Goal: Transaction & Acquisition: Obtain resource

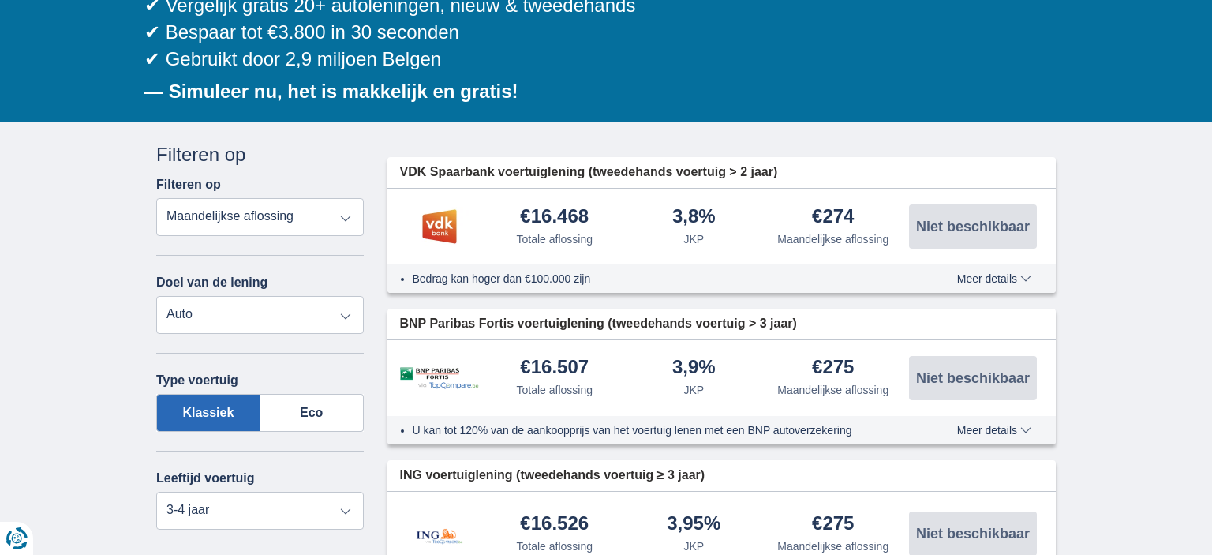
scroll to position [333, 0]
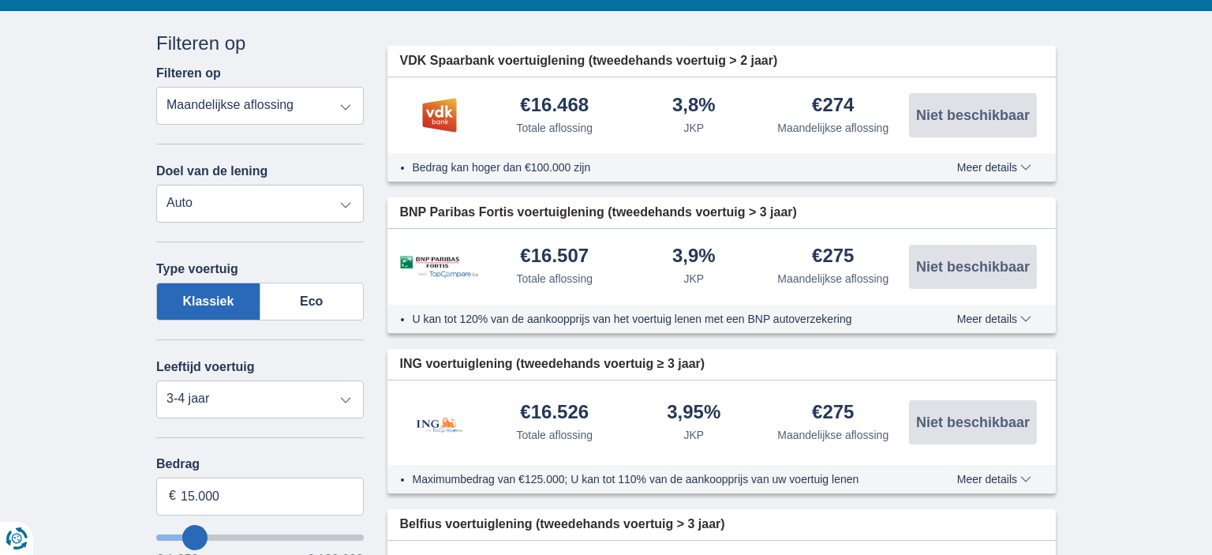
click at [156, 87] on select "Totale aflossing JKP Maandelijkse aflossing" at bounding box center [259, 106] width 207 height 38
select select "apr+"
click option "JKP" at bounding box center [0, 0] width 0 height 0
click at [215, 298] on label "Klassiek" at bounding box center [208, 301] width 104 height 38
click at [0, 0] on input "Klassiek" at bounding box center [0, 0] width 0 height 0
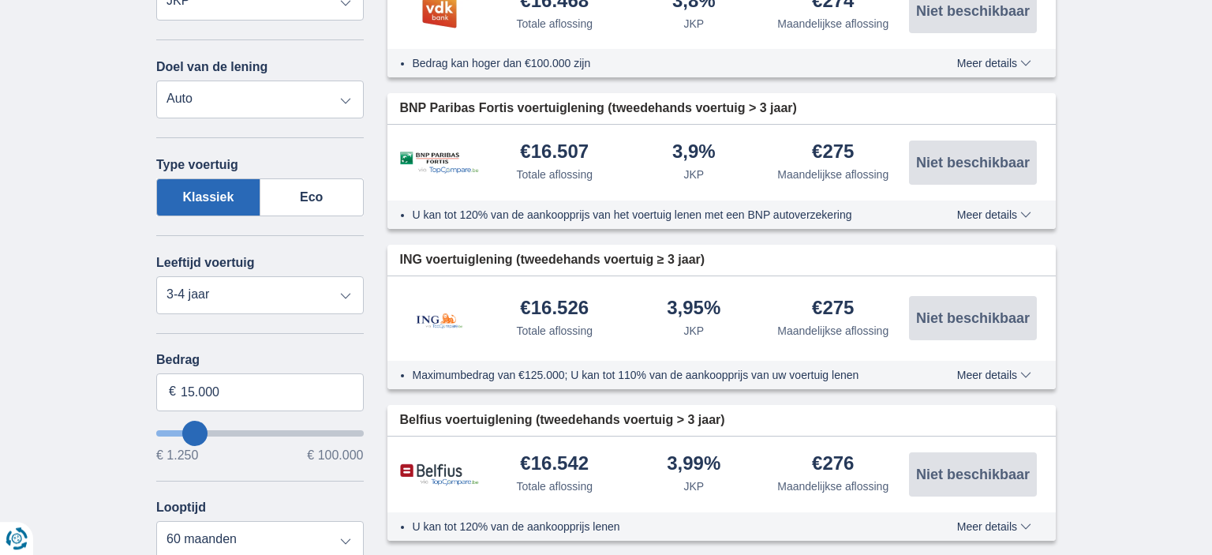
scroll to position [444, 0]
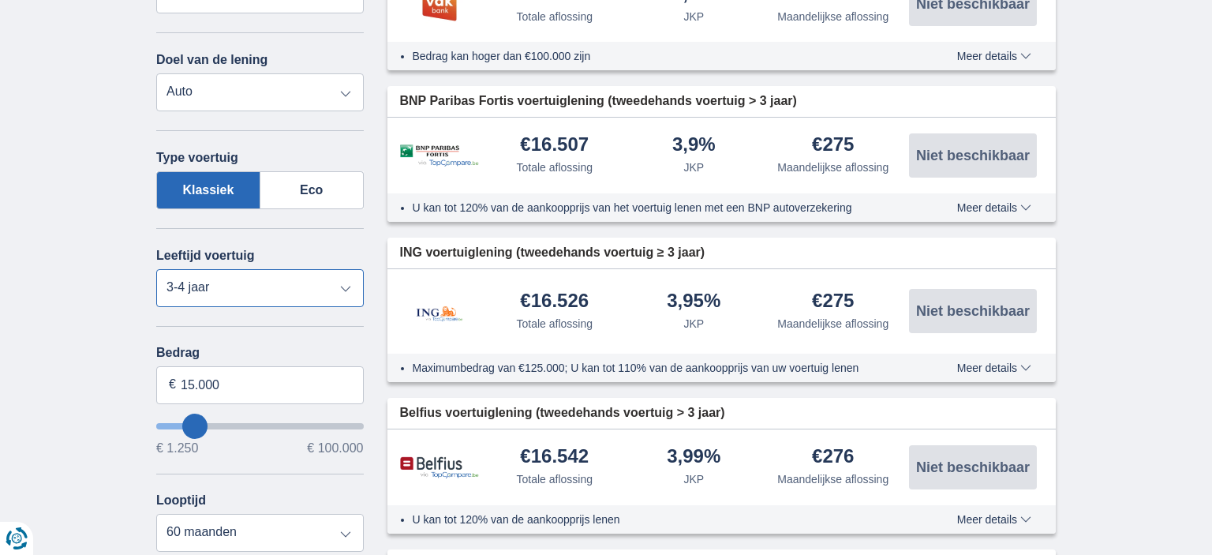
click at [156, 269] on select "Nieuw 0-1 jaar 1-2 jaar 2-3 jaar 3-4 jaar 4-5 jaar 5+ jaar" at bounding box center [259, 288] width 207 height 38
select select "0-1"
click option "0-1 jaar" at bounding box center [0, 0] width 0 height 0
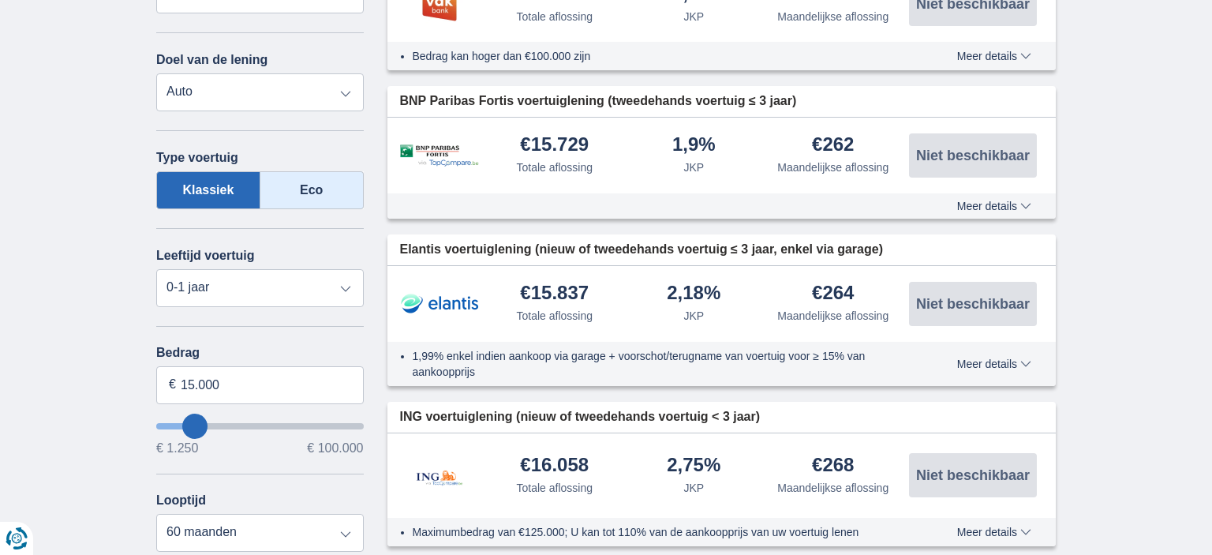
click at [338, 185] on label "Eco" at bounding box center [311, 190] width 103 height 38
click at [0, 0] on input "Eco" at bounding box center [0, 0] width 0 height 0
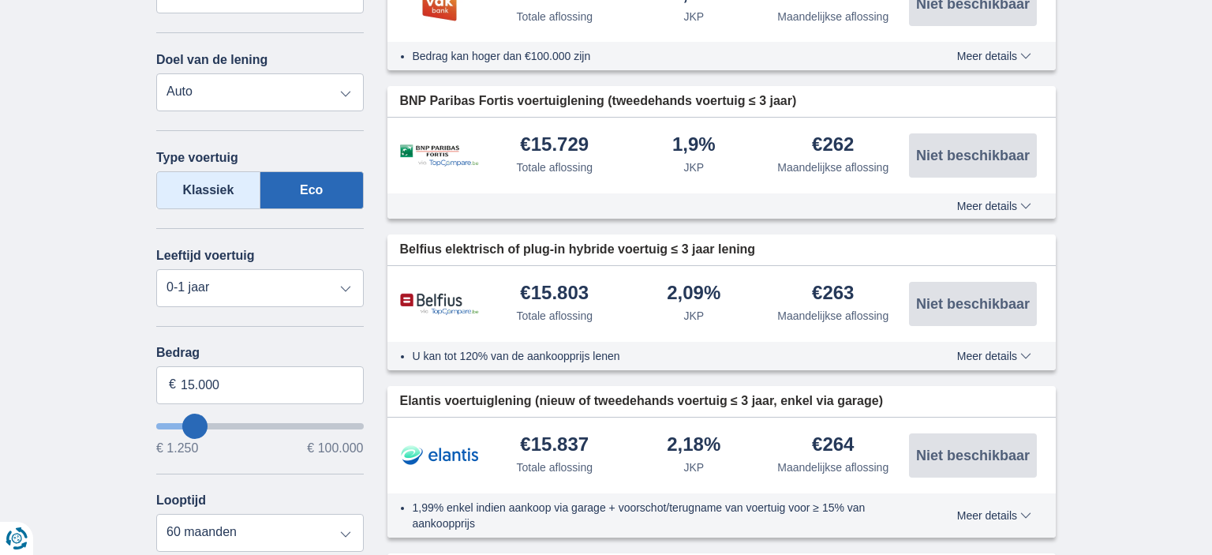
click at [192, 188] on label "Klassiek" at bounding box center [208, 190] width 104 height 38
click at [0, 0] on input "Klassiek" at bounding box center [0, 0] width 0 height 0
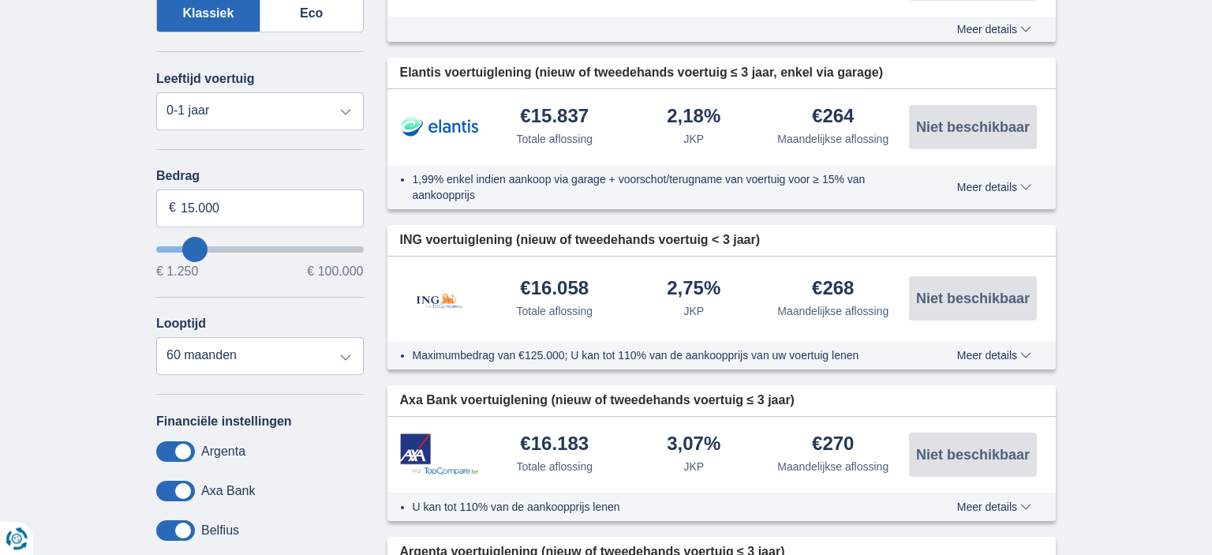
scroll to position [638, 0]
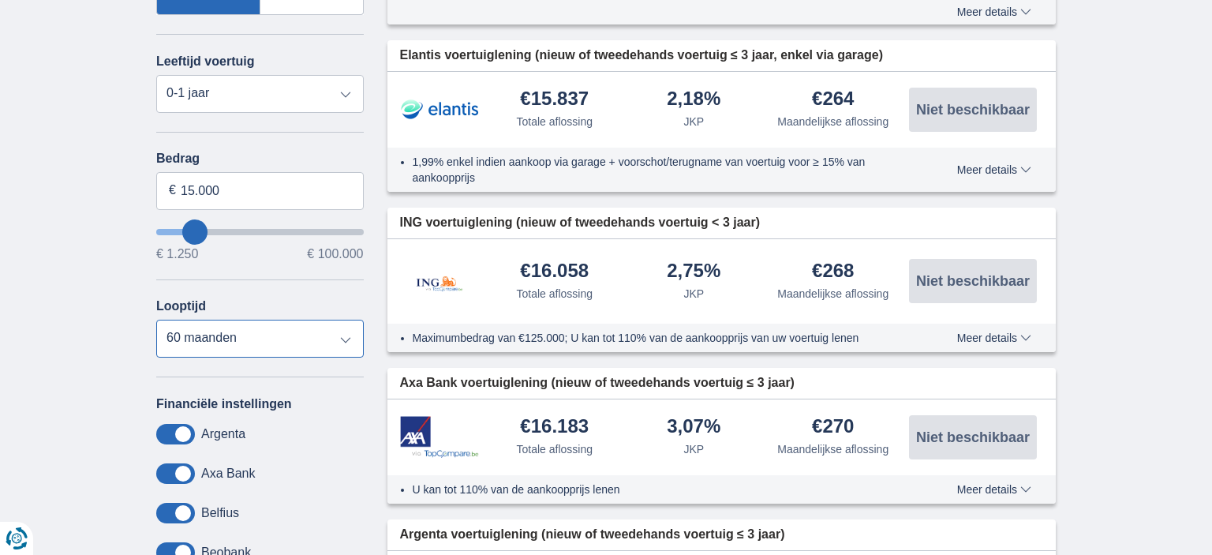
click at [156, 319] on select "12 maanden 18 maanden 24 maanden 30 maanden 36 maanden 42 maanden 48 maanden 60…" at bounding box center [259, 338] width 207 height 38
click option "36 maanden" at bounding box center [0, 0] width 0 height 0
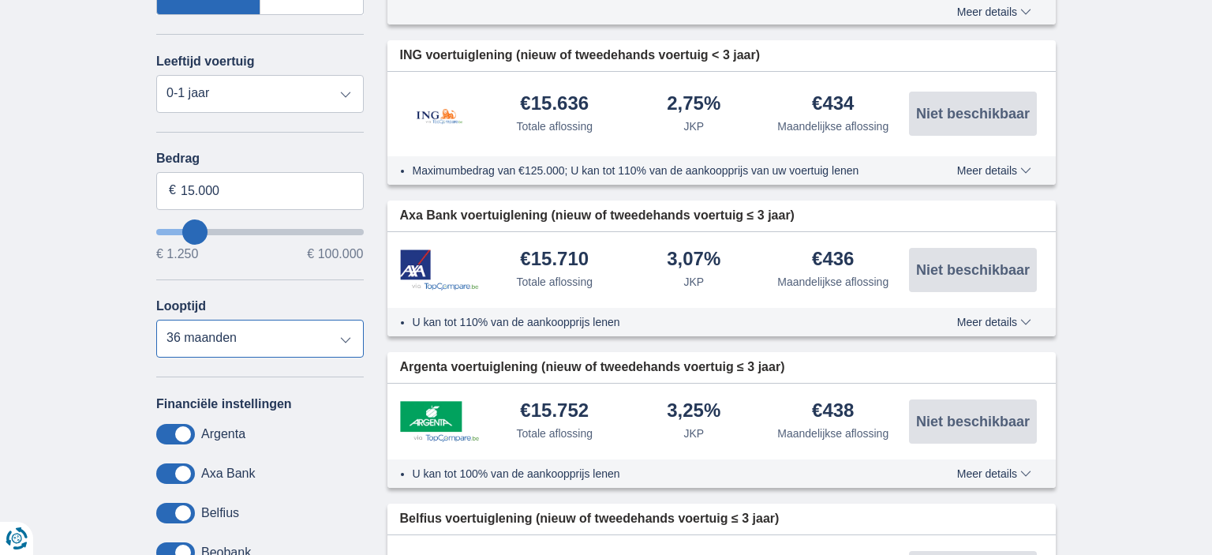
click at [156, 319] on select "12 maanden 18 maanden 24 maanden 30 maanden 36 maanden 42 maanden 48 maanden 60…" at bounding box center [259, 338] width 207 height 38
click option "48 maanden" at bounding box center [0, 0] width 0 height 0
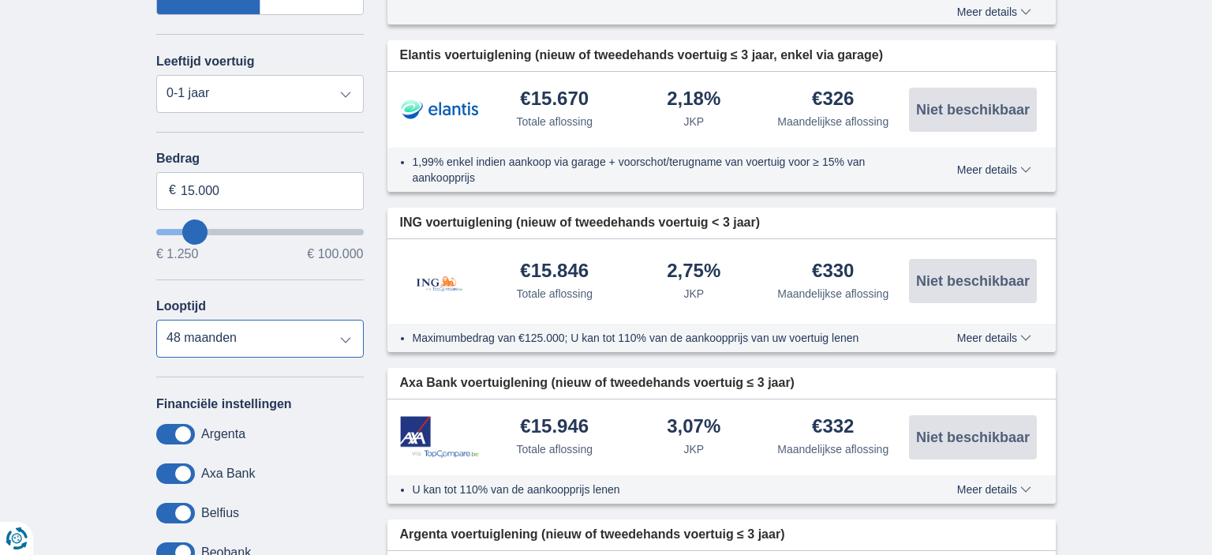
click at [156, 319] on select "12 maanden 18 maanden 24 maanden 30 maanden 36 maanden 42 maanden 48 maanden 60…" at bounding box center [259, 338] width 207 height 38
click option "60 maanden" at bounding box center [0, 0] width 0 height 0
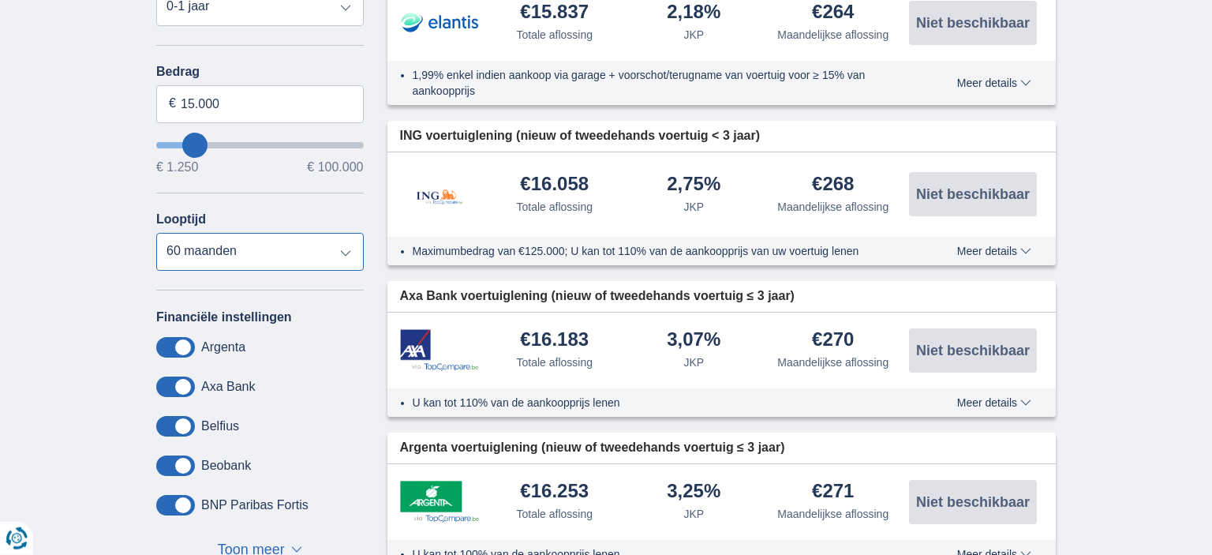
scroll to position [749, 0]
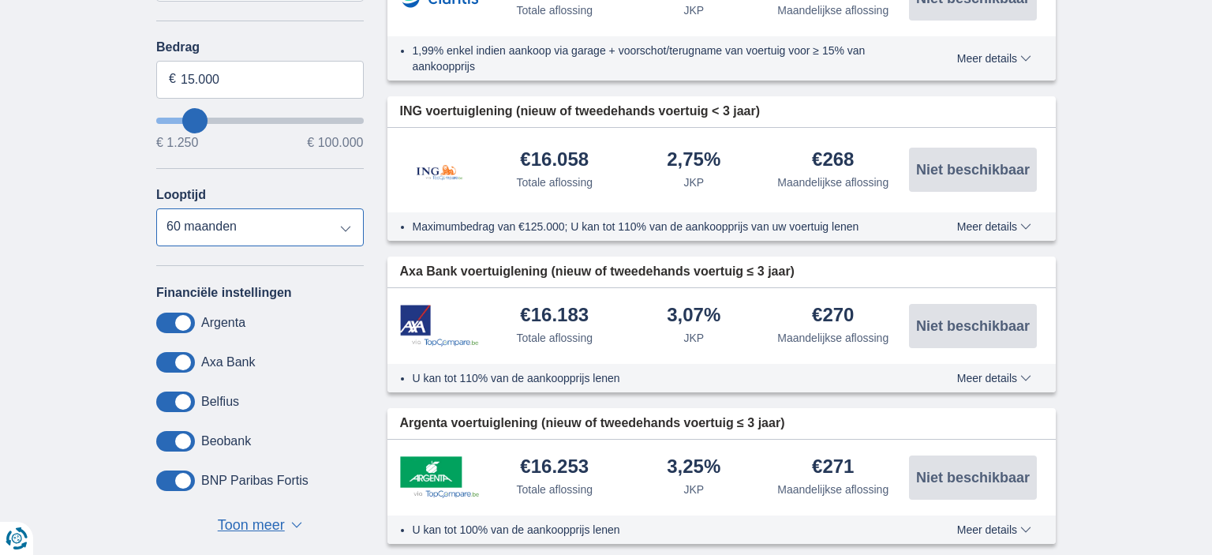
click at [156, 208] on select "12 maanden 18 maanden 24 maanden 30 maanden 36 maanden 42 maanden 48 maanden 60…" at bounding box center [259, 227] width 207 height 38
select select "36"
click option "36 maanden" at bounding box center [0, 0] width 0 height 0
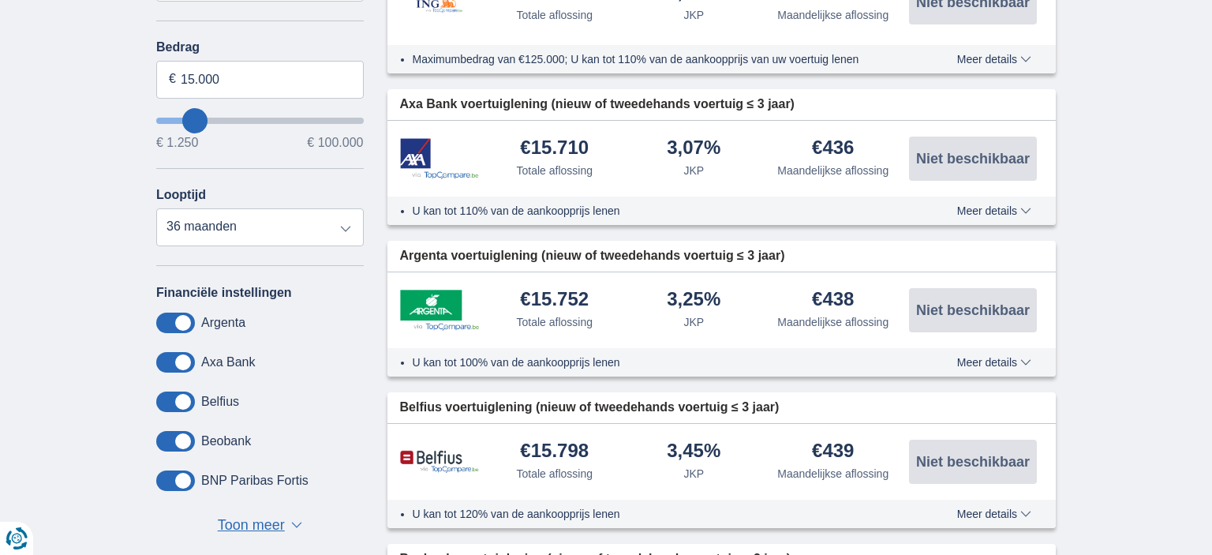
click at [258, 521] on span "Toon meer" at bounding box center [251, 525] width 67 height 21
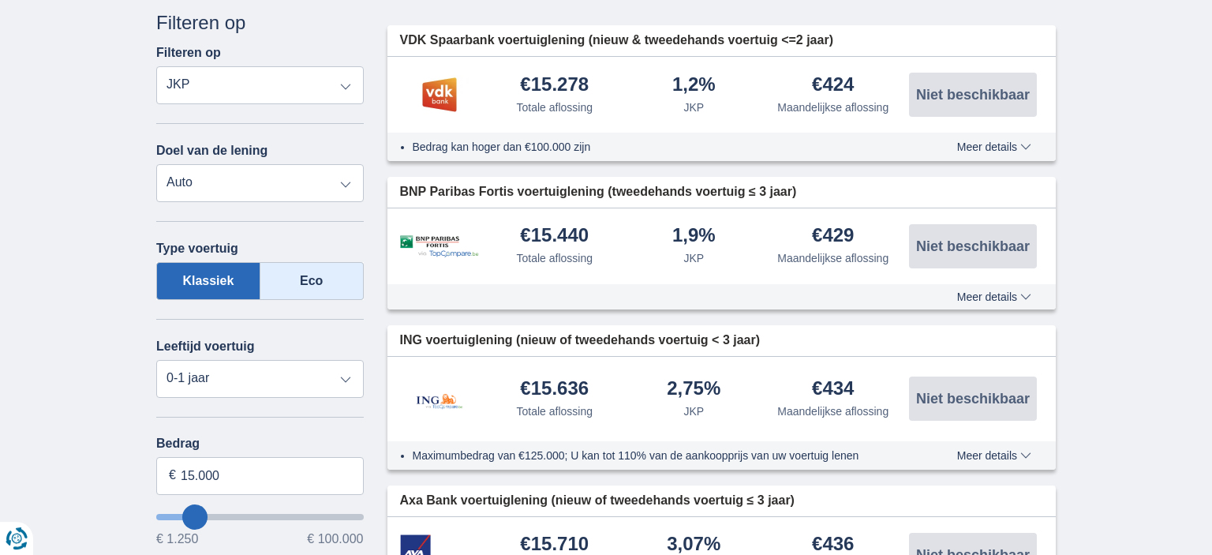
scroll to position [361, 0]
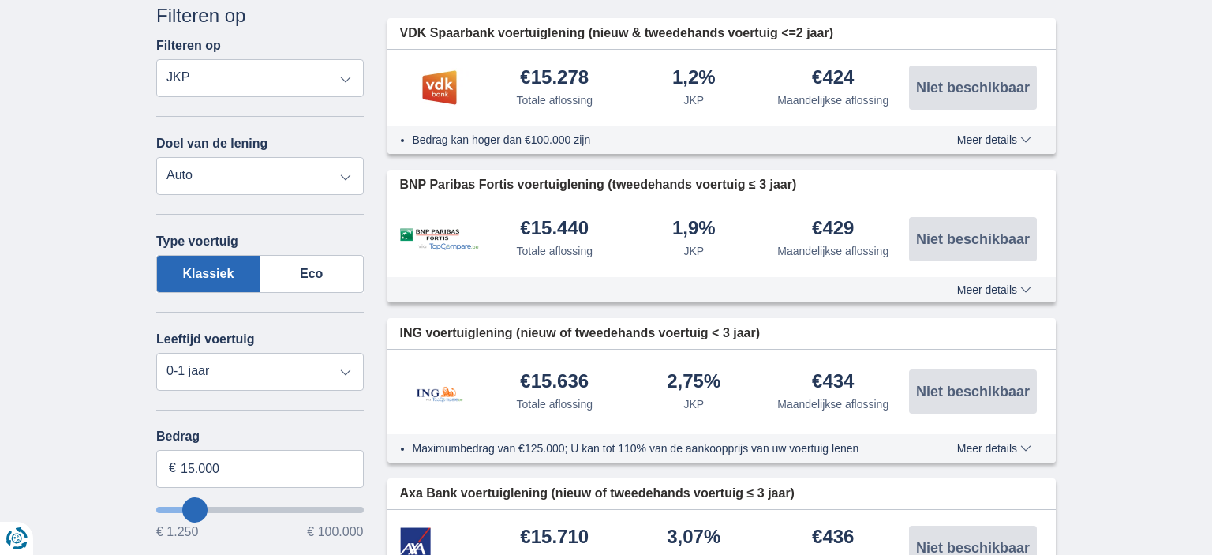
type input "16.250"
type input "16250"
select select "84"
type input "15.250"
type input "15250"
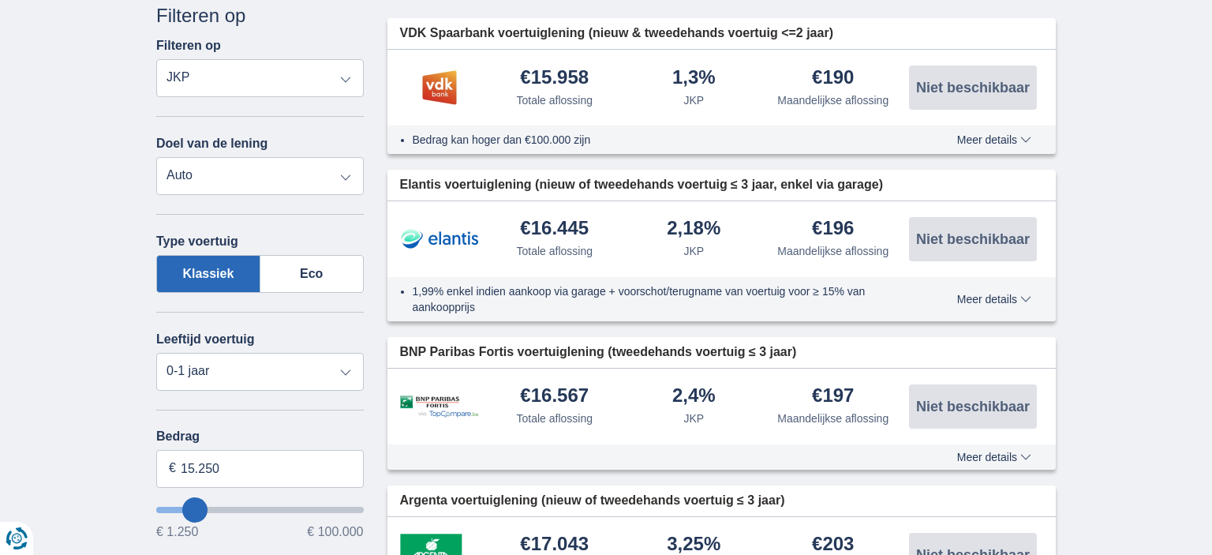
type input "46.250"
type input "46250"
click at [251, 506] on input "wantToBorrow" at bounding box center [259, 509] width 207 height 6
select select "120"
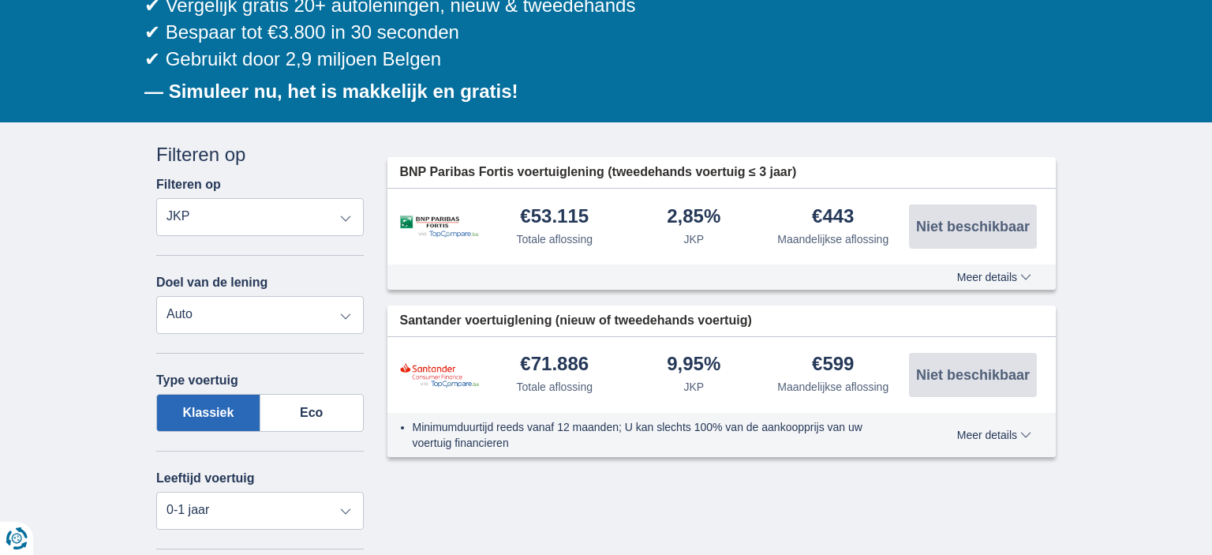
scroll to position [333, 0]
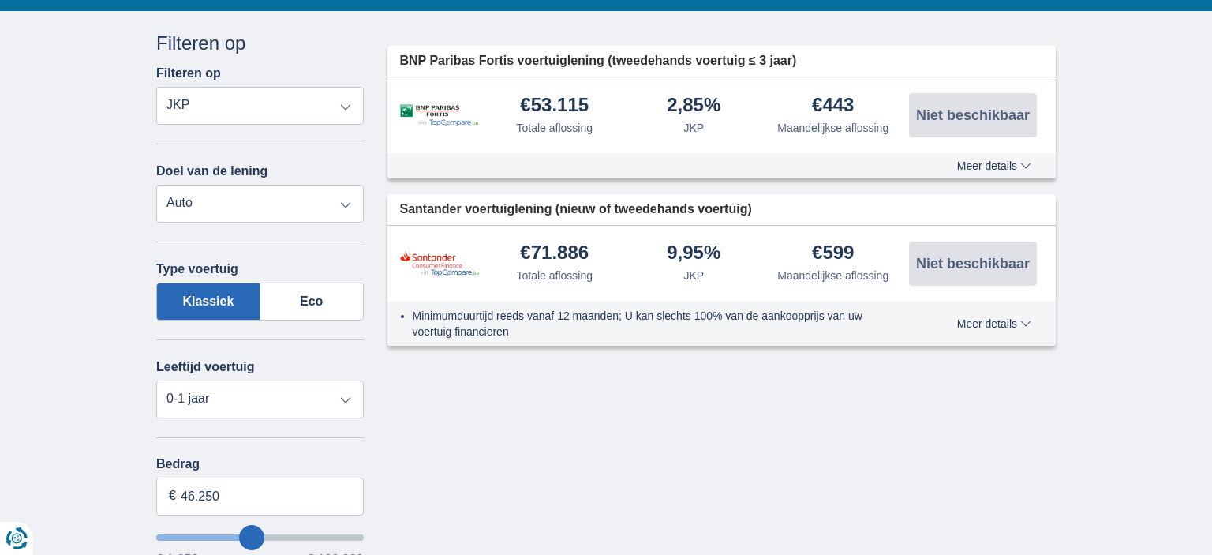
type input "28.250"
type input "28250"
click at [218, 534] on input "wantToBorrow" at bounding box center [259, 537] width 207 height 6
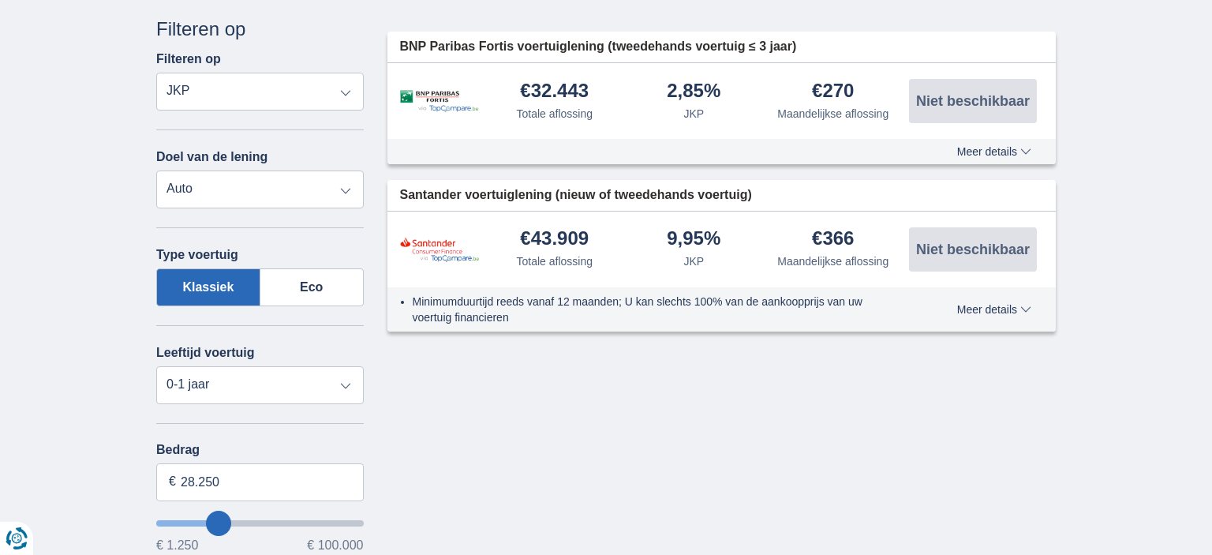
scroll to position [361, 0]
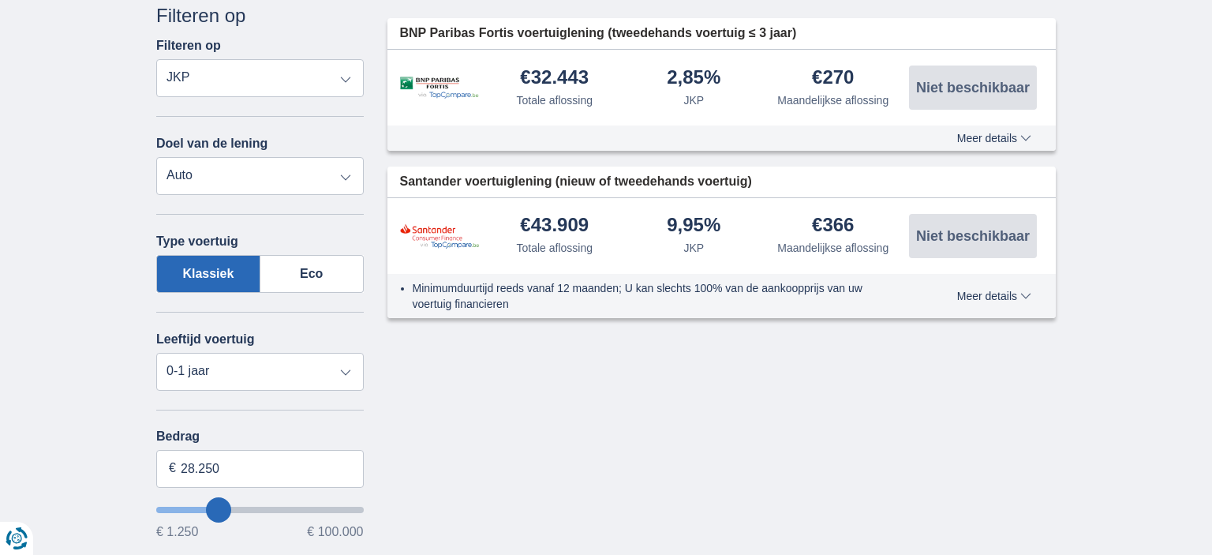
click at [200, 503] on div "Bedrag 28.250 € € 1.250 € 100.000" at bounding box center [259, 483] width 207 height 109
type input "27.250"
type input "27250"
type input "28.250"
type input "28250"
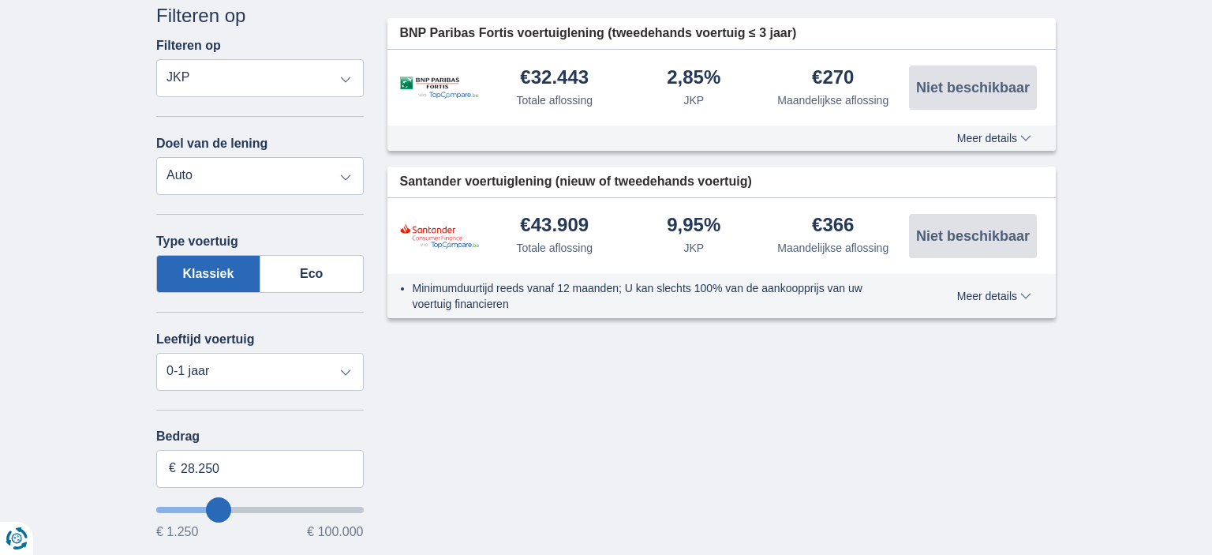
click at [196, 502] on div "Bedrag 28.250 € € 1.250 € 100.000" at bounding box center [259, 483] width 207 height 109
type input "27.250"
type input "27250"
type input "26.250"
type input "26250"
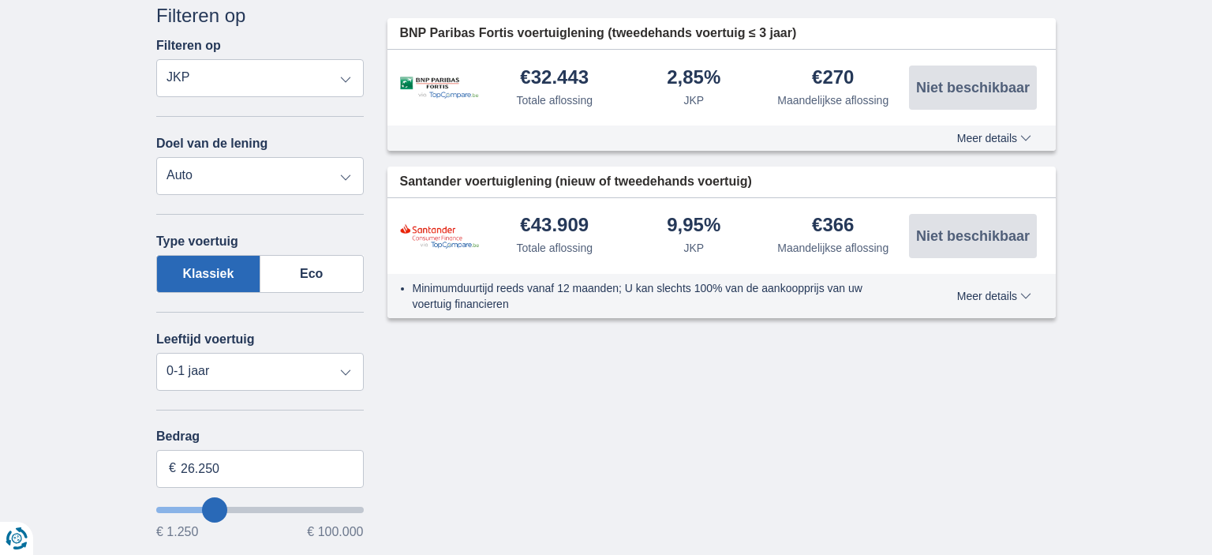
type input "28.250"
type input "28250"
type input "27.250"
type input "27250"
type input "28.250"
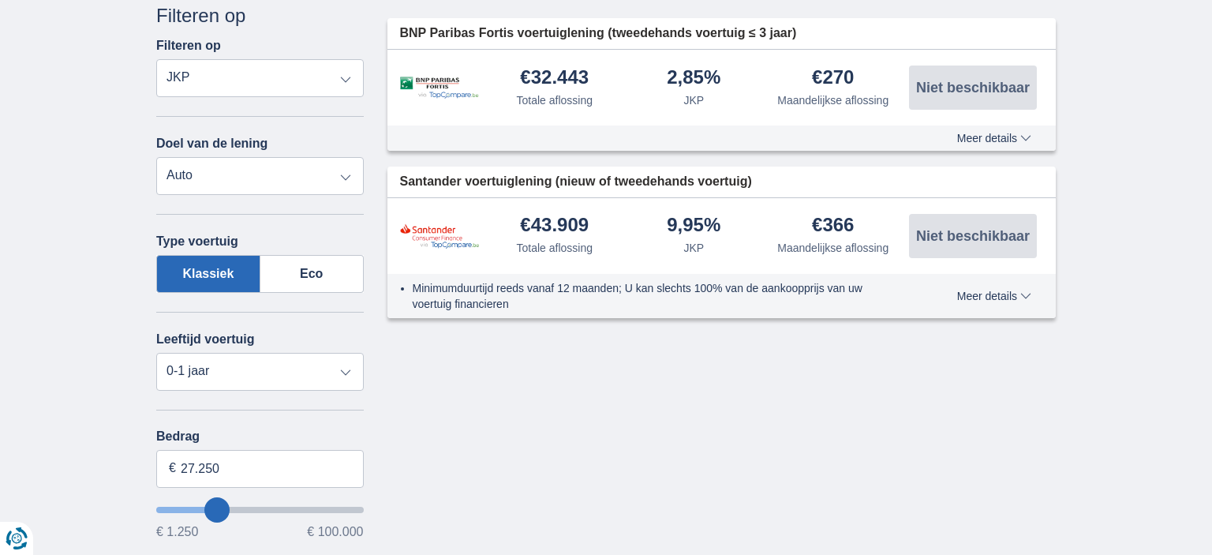
type input "28250"
type input "29.250"
type input "29250"
type input "28.250"
type input "28250"
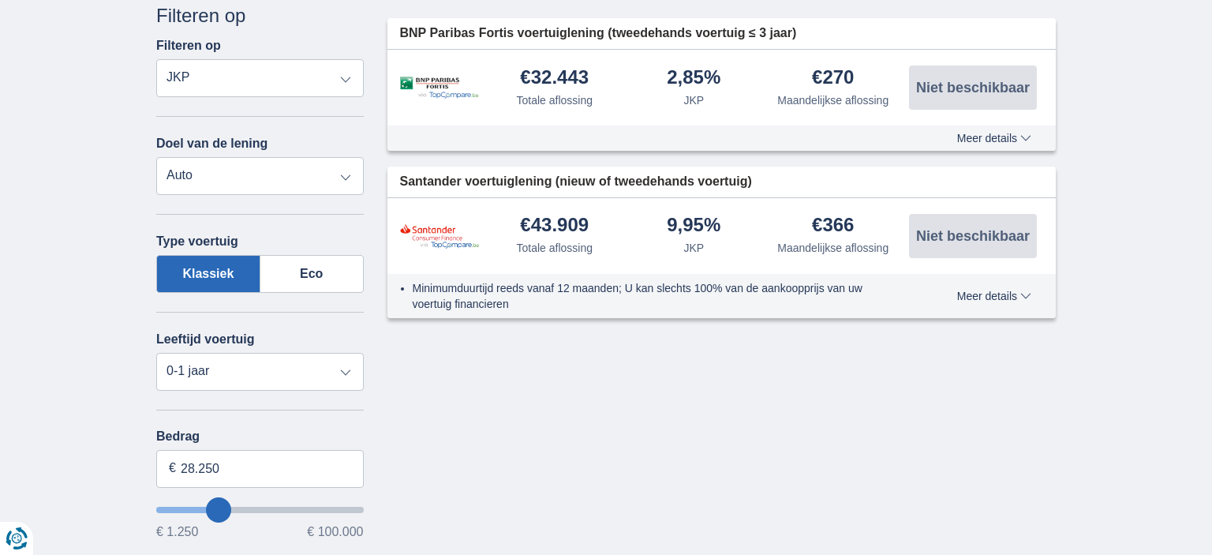
type input "16.250"
type input "16250"
select select "84"
type input "16250"
click at [196, 506] on input "wantToBorrow" at bounding box center [259, 509] width 207 height 6
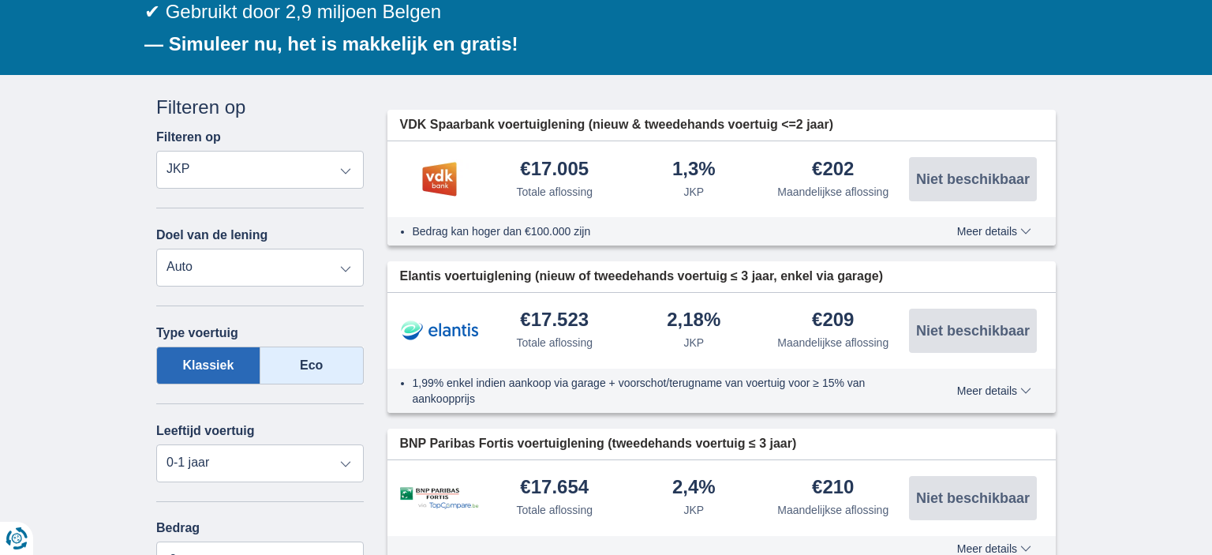
scroll to position [333, 0]
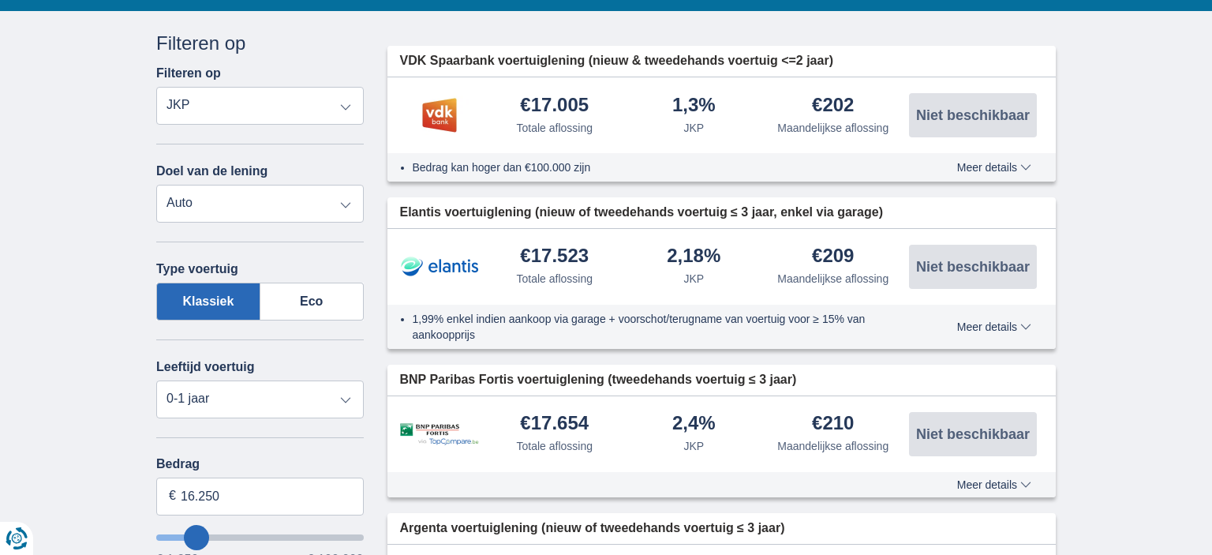
click at [980, 166] on span "Meer details" at bounding box center [994, 167] width 74 height 11
